Goal: Find specific page/section: Find specific page/section

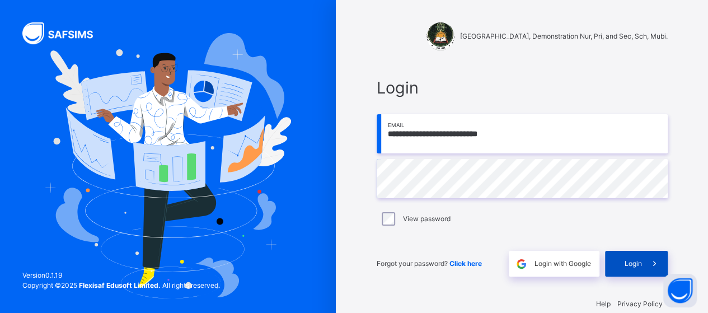
click at [641, 266] on span "Login" at bounding box center [633, 264] width 17 height 10
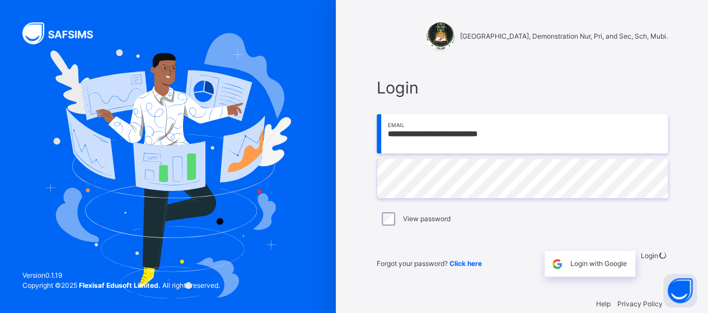
click at [485, 94] on span "Login" at bounding box center [522, 88] width 291 height 24
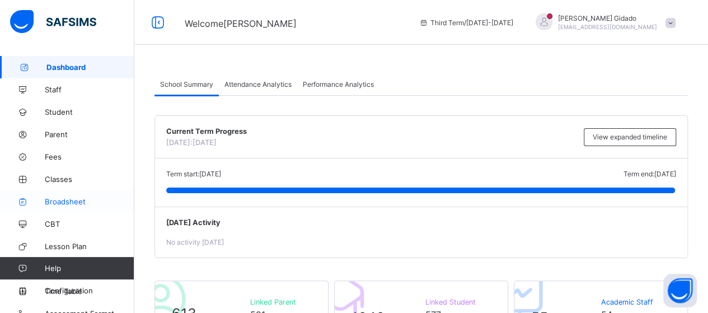
click at [66, 200] on span "Broadsheet" at bounding box center [90, 201] width 90 height 9
